Goal: Find specific page/section: Find specific page/section

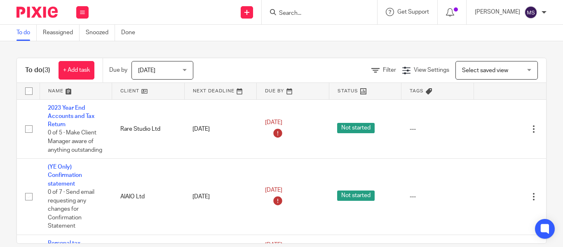
click at [281, 13] on input "Search" at bounding box center [315, 13] width 74 height 7
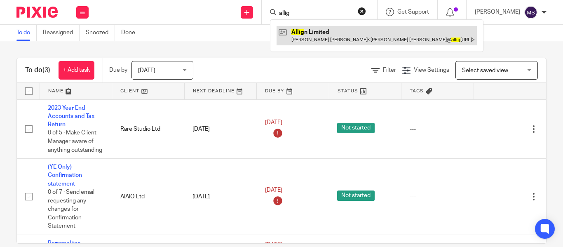
type input "allig"
click at [304, 33] on link at bounding box center [376, 35] width 200 height 19
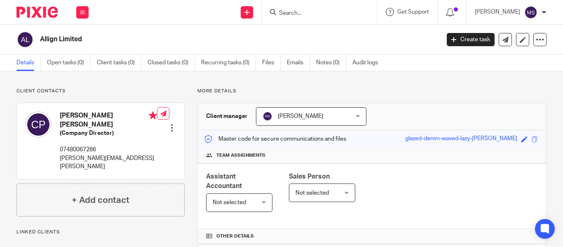
scroll to position [205, 0]
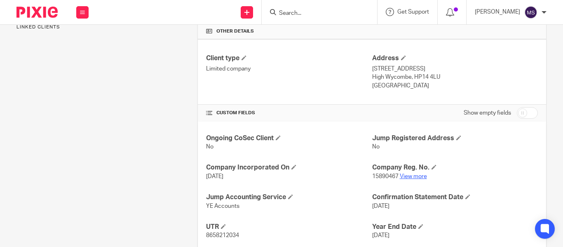
click at [402, 174] on link "View more" at bounding box center [413, 176] width 27 height 6
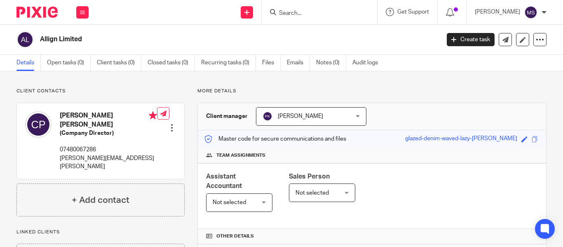
click at [278, 7] on form at bounding box center [322, 12] width 88 height 10
click at [278, 12] on input "Search" at bounding box center [315, 13] width 74 height 7
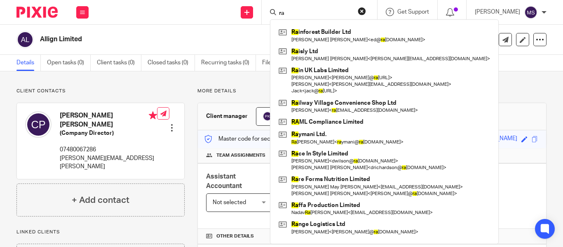
type input "r"
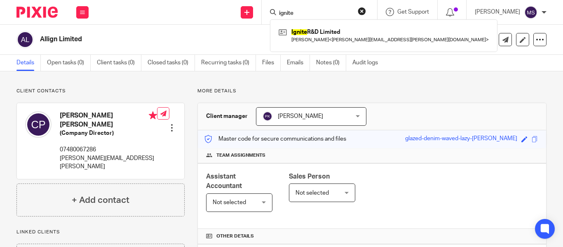
type input "ignite"
click at [293, 24] on div "Ignite R&D Limited [PERSON_NAME] < [PERSON_NAME][EMAIL_ADDRESS][PERSON_NAME][DO…" at bounding box center [383, 35] width 227 height 32
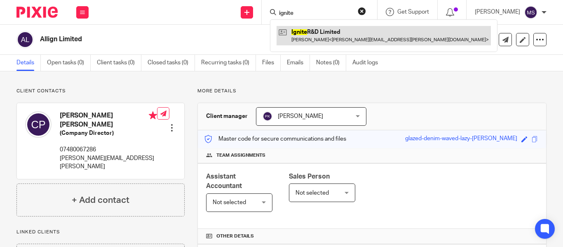
click at [311, 28] on link at bounding box center [383, 35] width 214 height 19
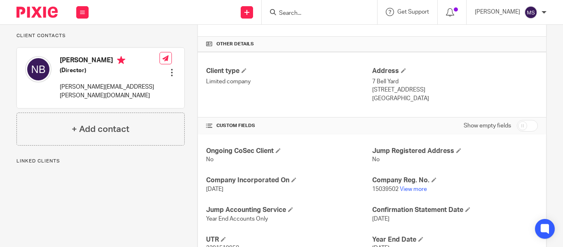
scroll to position [196, 0]
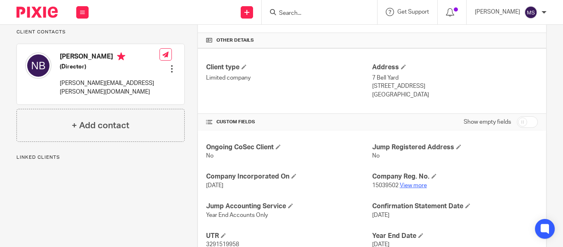
click at [410, 183] on link "View more" at bounding box center [413, 185] width 27 height 6
